Goal: Information Seeking & Learning: Stay updated

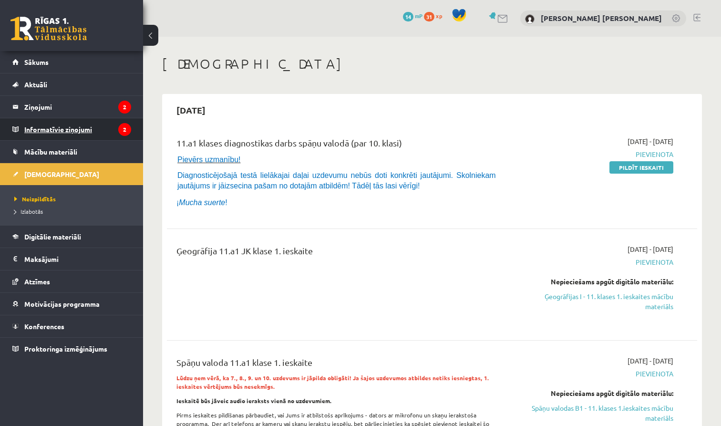
click at [127, 132] on icon "2" at bounding box center [124, 129] width 13 height 13
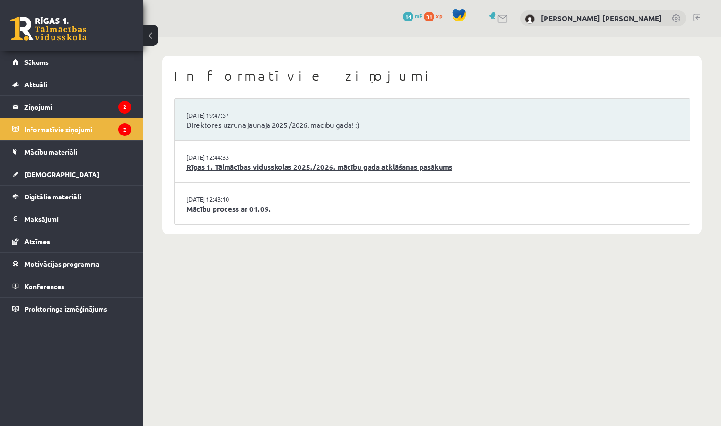
click at [473, 162] on link "Rīgas 1. Tālmācības vidusskolas 2025./2026. mācību gada atklāšanas pasākums" at bounding box center [431, 167] width 491 height 11
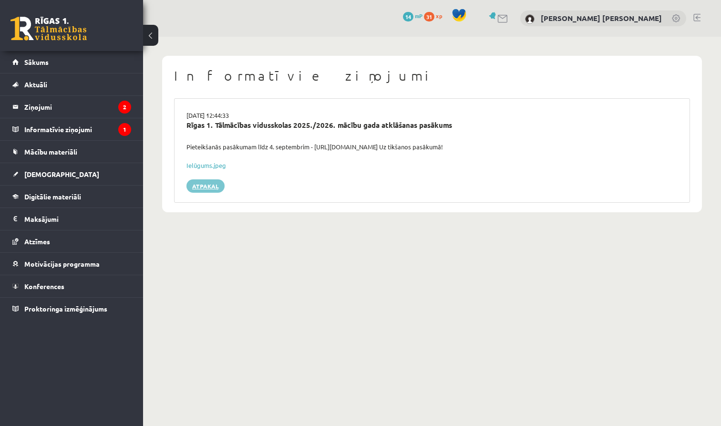
click at [205, 177] on div "29.08.2025 12:44:33 Rīgas 1. Tālmācības vidusskolas 2025./2026. mācību gada atk…" at bounding box center [432, 150] width 516 height 104
click at [204, 186] on link "Atpakaļ" at bounding box center [205, 185] width 38 height 13
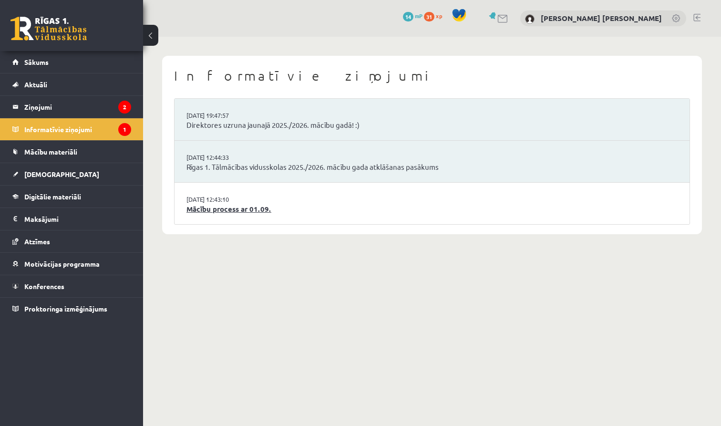
click at [289, 204] on link "Mācību process ar 01.09." at bounding box center [431, 208] width 491 height 11
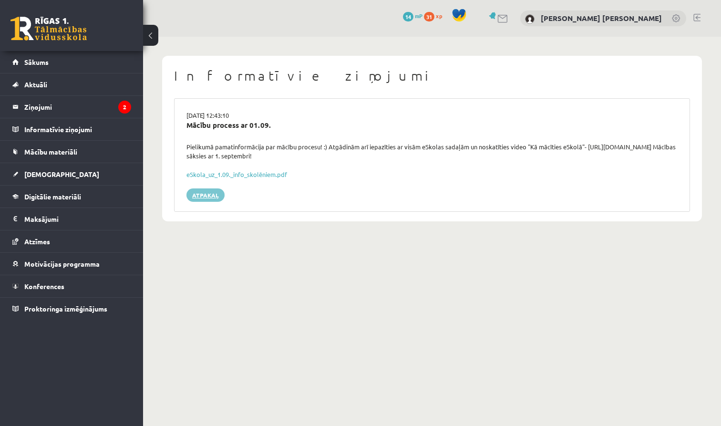
click at [207, 194] on link "Atpakaļ" at bounding box center [205, 194] width 38 height 13
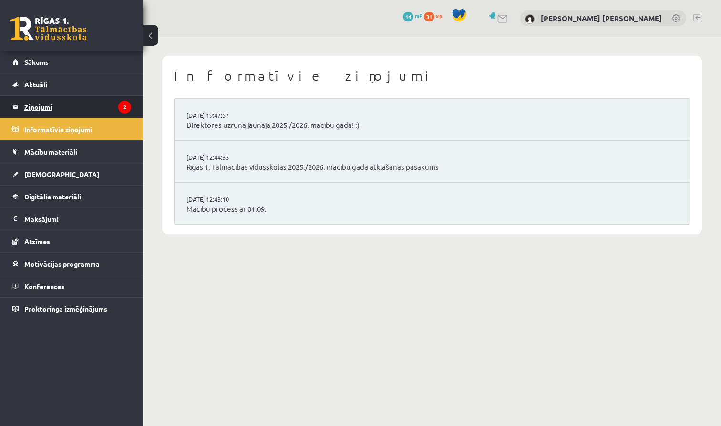
click at [110, 102] on legend "Ziņojumi 2" at bounding box center [77, 107] width 107 height 22
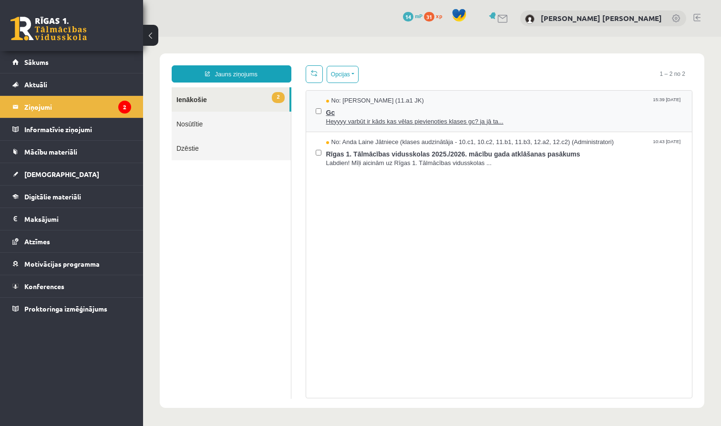
click at [497, 110] on span "Gc" at bounding box center [504, 111] width 356 height 12
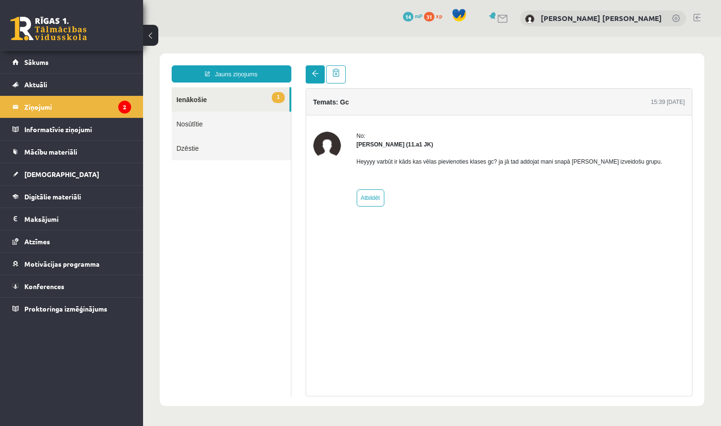
click at [316, 81] on link at bounding box center [314, 74] width 19 height 18
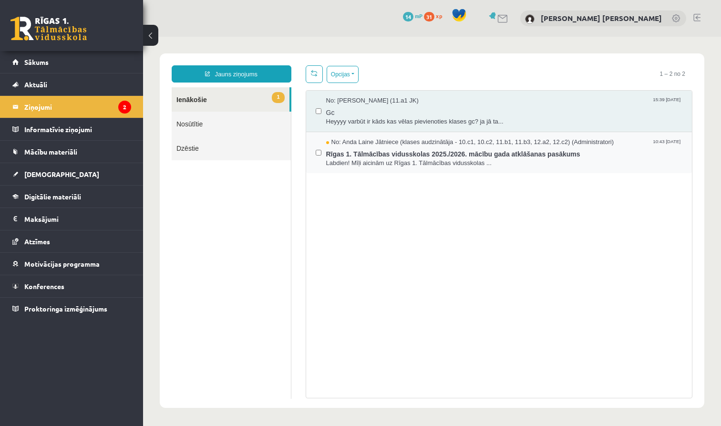
click at [549, 169] on div "No: Anda Laine Jātniece (klases audzinātāja - 10.c1, 10.c2, 11.b1, 11.b3, 12.a2…" at bounding box center [499, 152] width 386 height 41
click at [543, 164] on span "Labdien! Mīļi aicinām uz Rīgas 1. Tālmācības vidusskolas ..." at bounding box center [504, 163] width 356 height 9
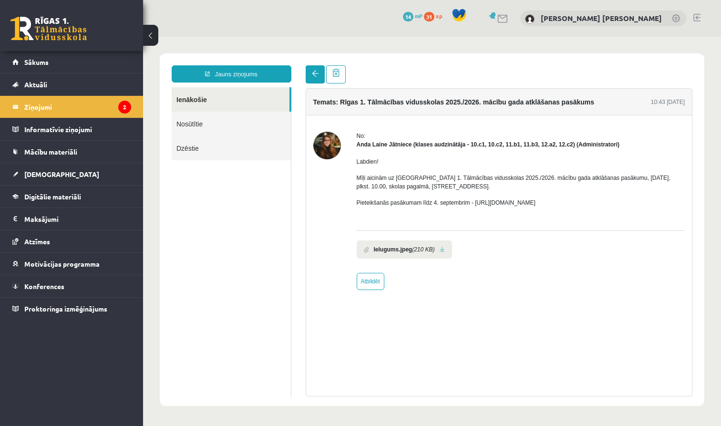
click at [311, 80] on link at bounding box center [314, 74] width 19 height 18
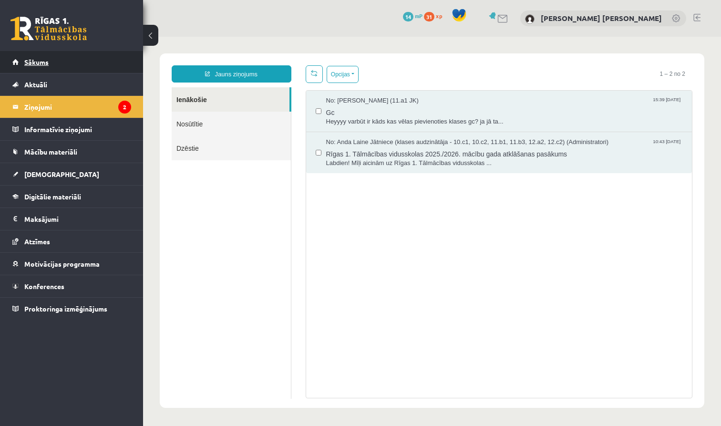
click at [103, 70] on link "Sākums" at bounding box center [71, 62] width 119 height 22
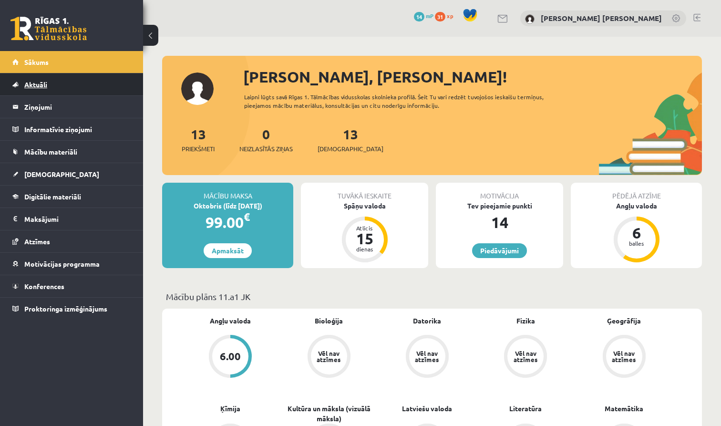
click at [88, 85] on link "Aktuāli" at bounding box center [71, 84] width 119 height 22
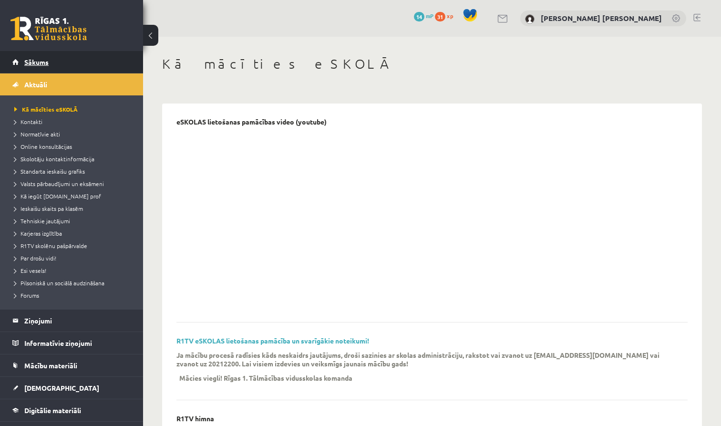
click at [100, 70] on link "Sākums" at bounding box center [71, 62] width 119 height 22
